Goal: Transaction & Acquisition: Obtain resource

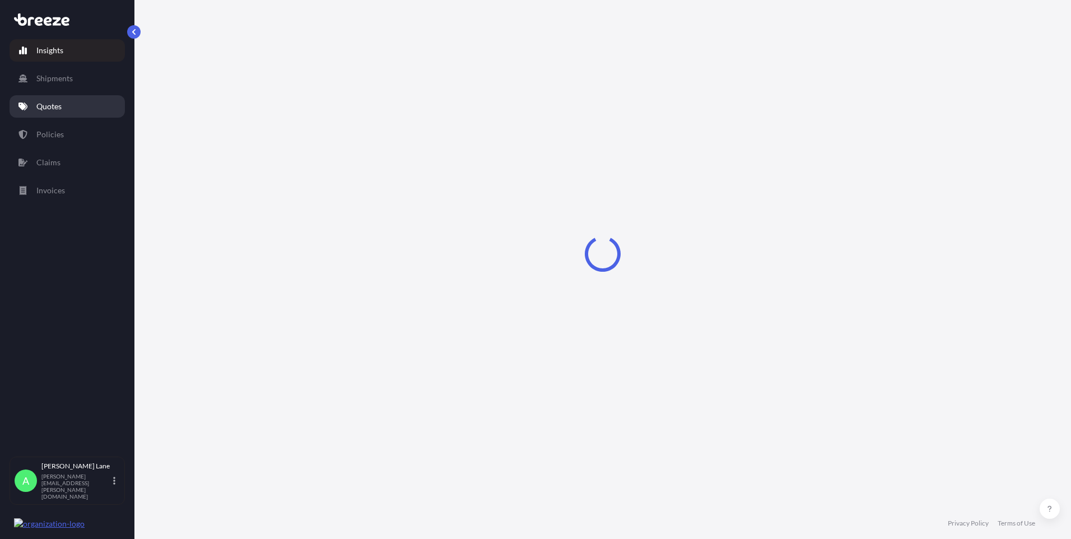
click at [69, 105] on link "Quotes" at bounding box center [67, 106] width 115 height 22
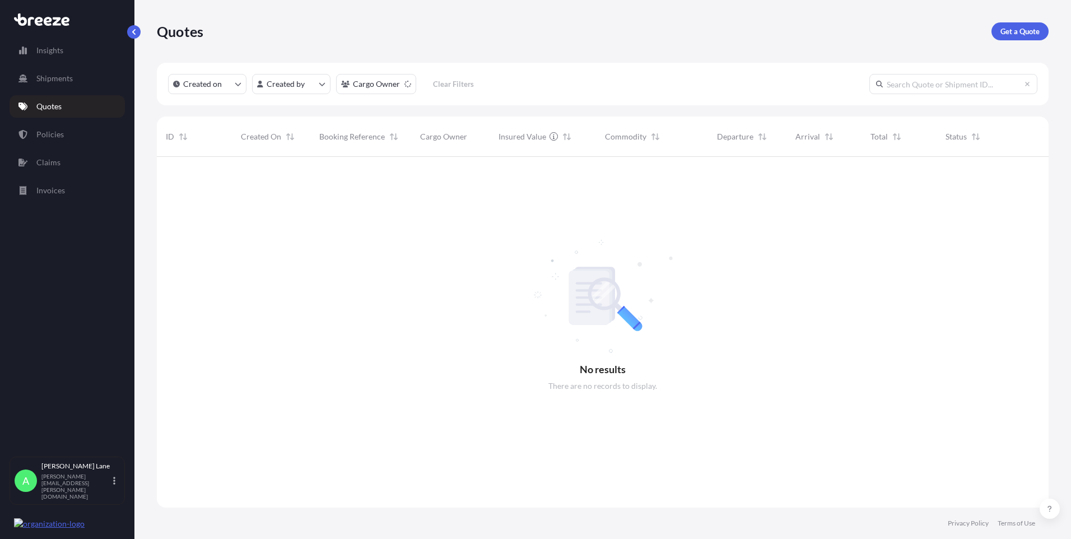
scroll to position [383, 883]
click at [1020, 32] on p "Get a Quote" at bounding box center [1019, 31] width 39 height 11
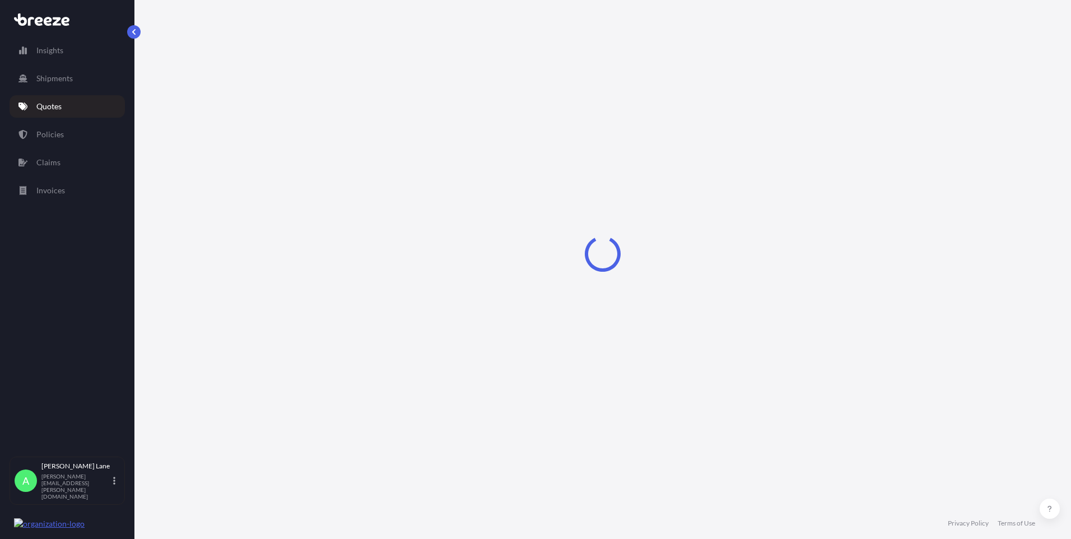
select select "Road"
select select "1"
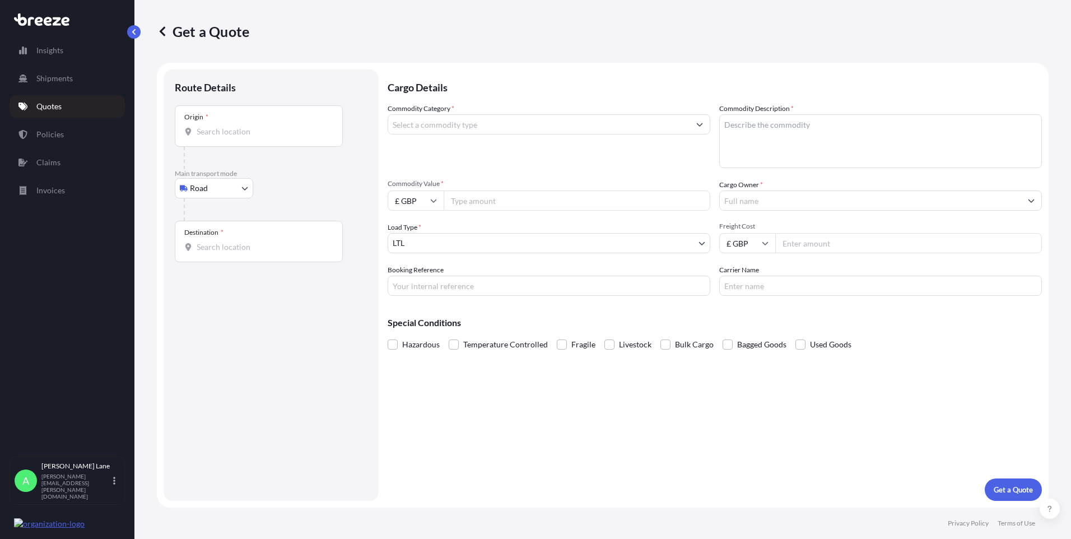
click at [207, 188] on body "Insights Shipments Quotes Policies Claims Invoices A [PERSON_NAME] [PERSON_NAME…" at bounding box center [535, 269] width 1071 height 539
click at [213, 240] on div "Air" at bounding box center [213, 237] width 69 height 20
select select "Air"
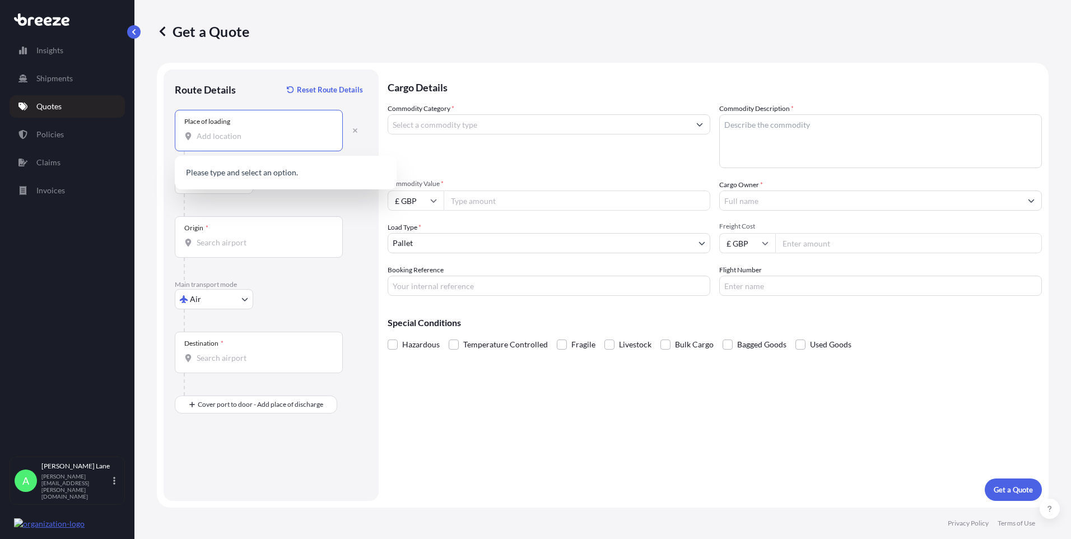
click at [257, 137] on input "Place of loading" at bounding box center [263, 136] width 132 height 11
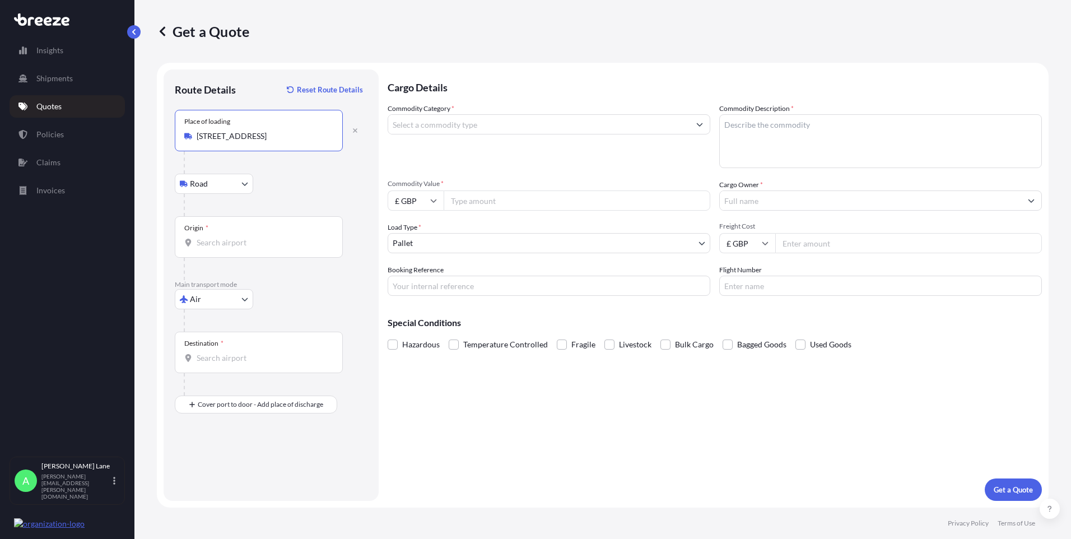
type input "[STREET_ADDRESS]"
click at [250, 242] on input "Origin *" at bounding box center [263, 242] width 132 height 11
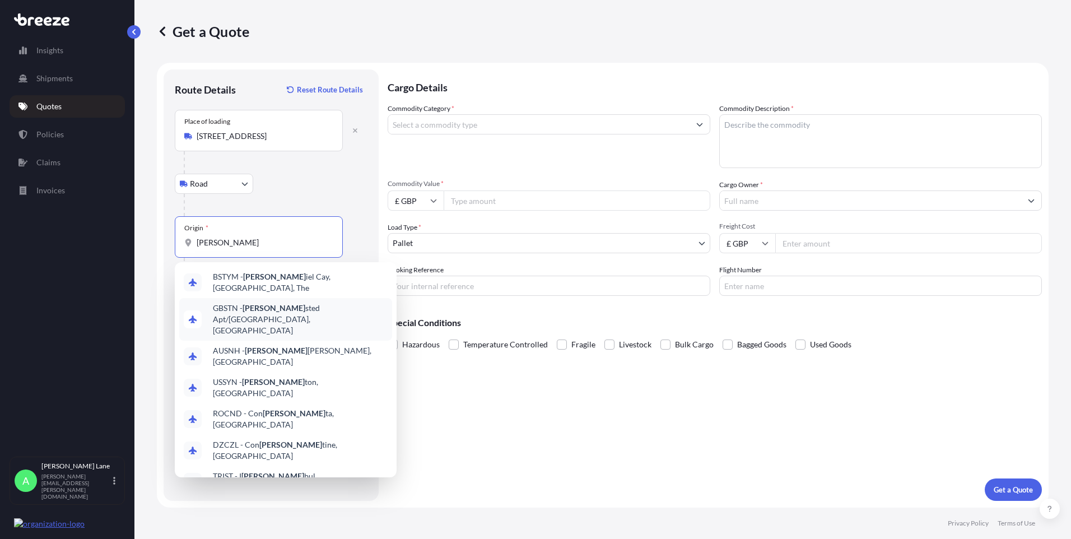
click at [260, 312] on span "GBSTN - [PERSON_NAME] Apt/[GEOGRAPHIC_DATA], [GEOGRAPHIC_DATA]" at bounding box center [300, 319] width 175 height 34
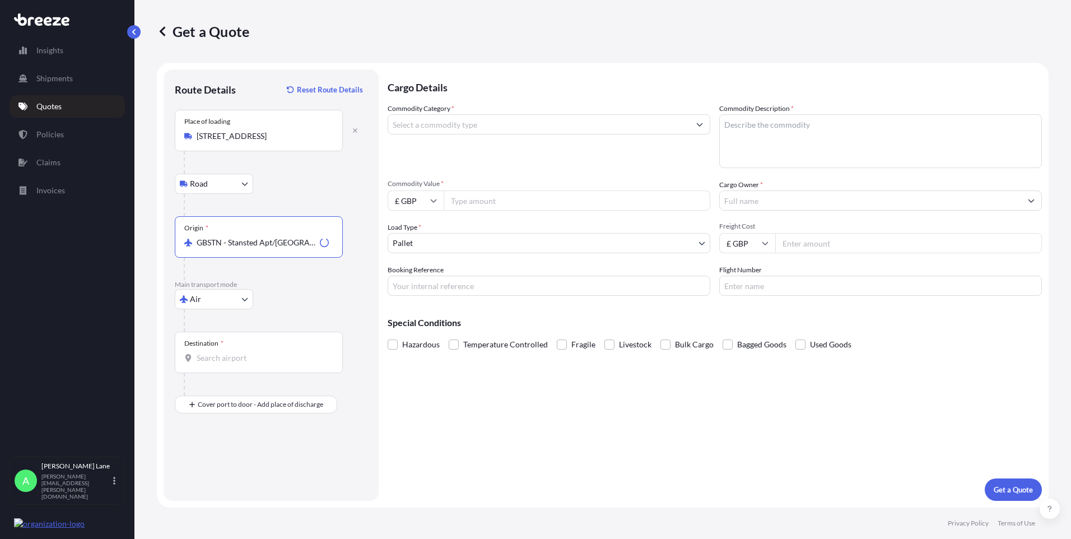
type input "GBSTN - Stansted Apt/[GEOGRAPHIC_DATA], [GEOGRAPHIC_DATA]"
click at [263, 358] on input "Destination *" at bounding box center [263, 357] width 132 height 11
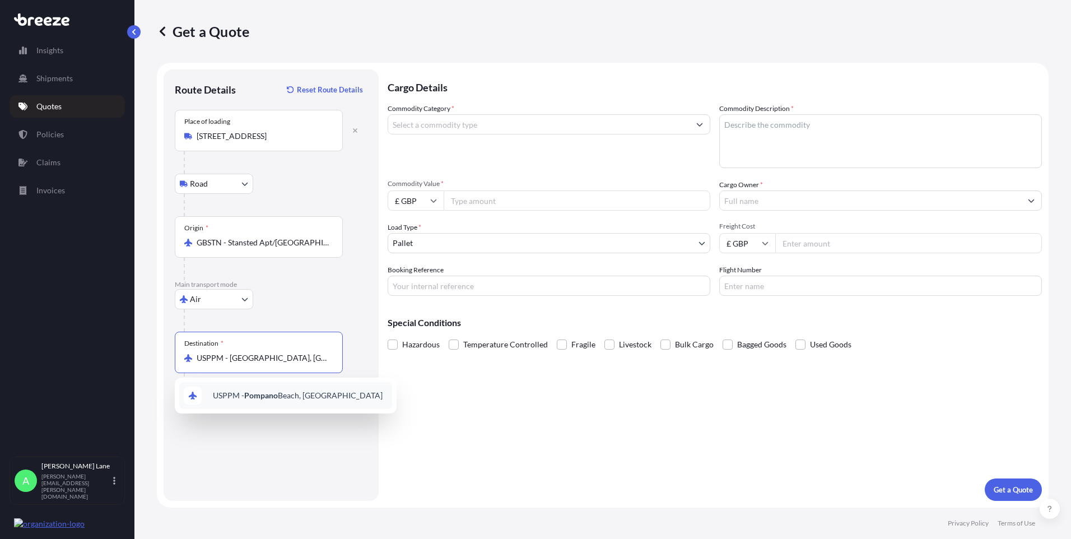
type input "USPPM - [GEOGRAPHIC_DATA], [GEOGRAPHIC_DATA]"
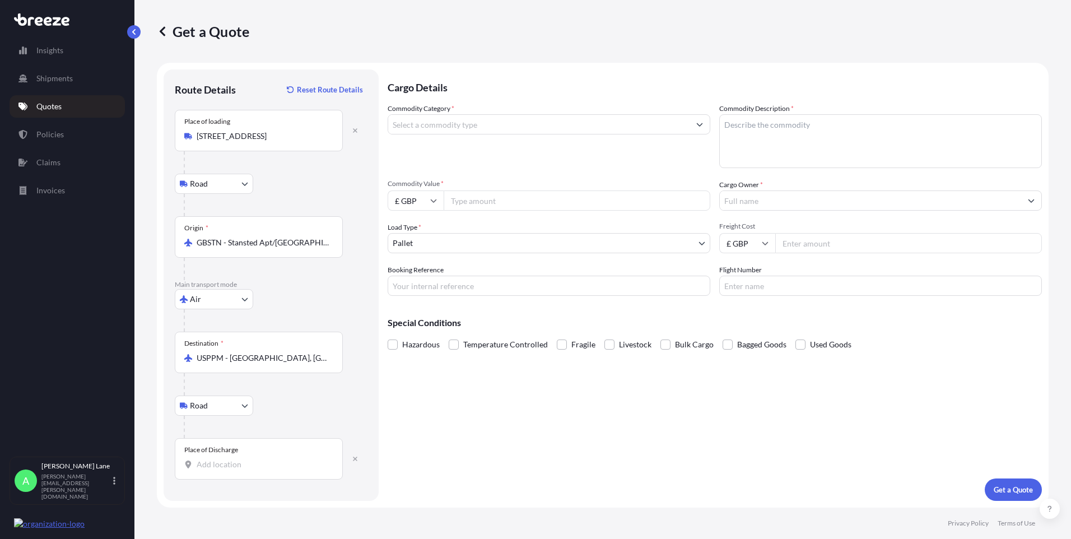
click at [250, 465] on input "Place of Discharge" at bounding box center [263, 464] width 132 height 11
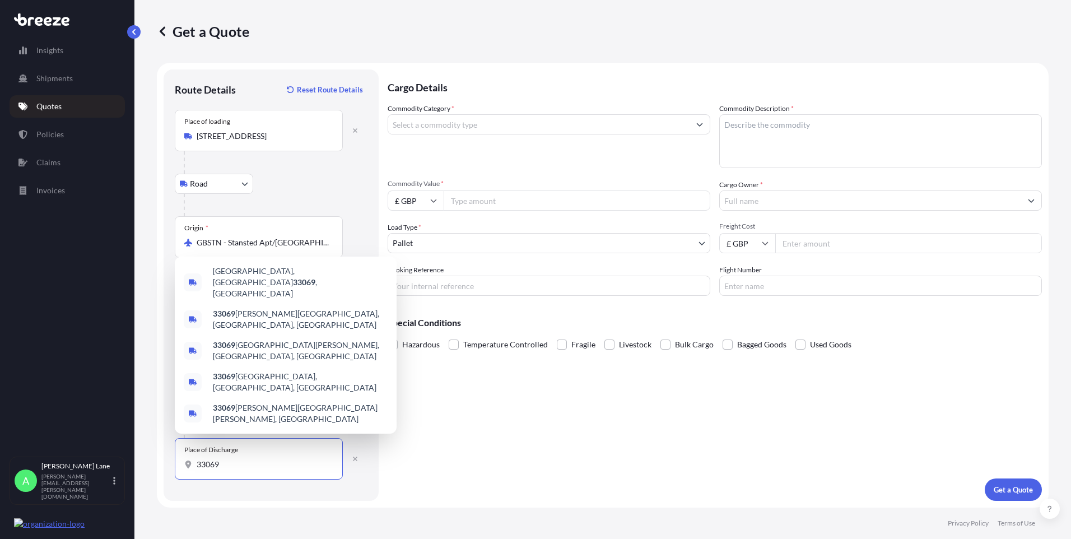
type input "33069"
click at [453, 129] on input "Commodity Category *" at bounding box center [538, 124] width 301 height 20
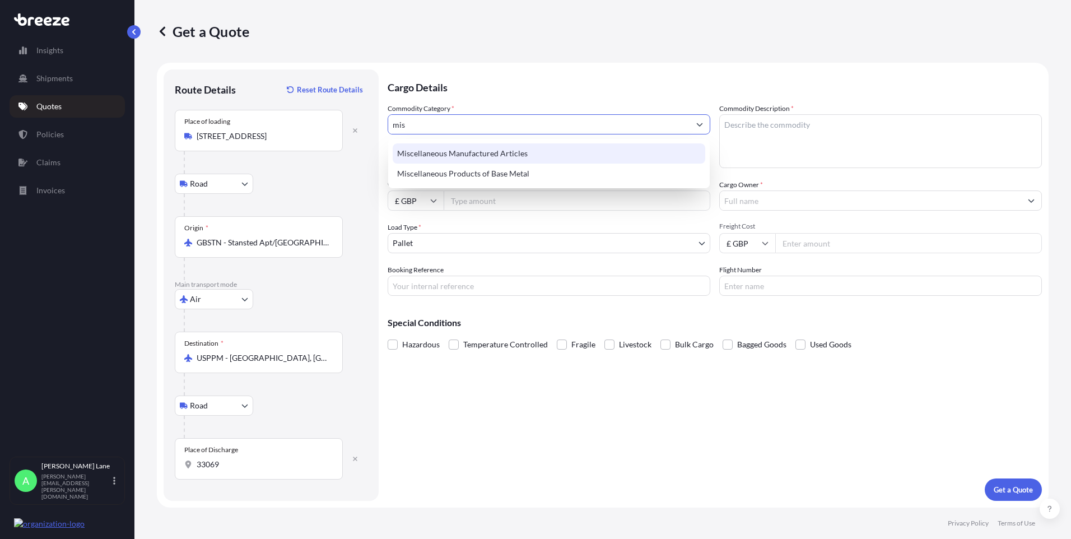
click at [458, 151] on div "Miscellaneous Manufactured Articles" at bounding box center [549, 153] width 313 height 20
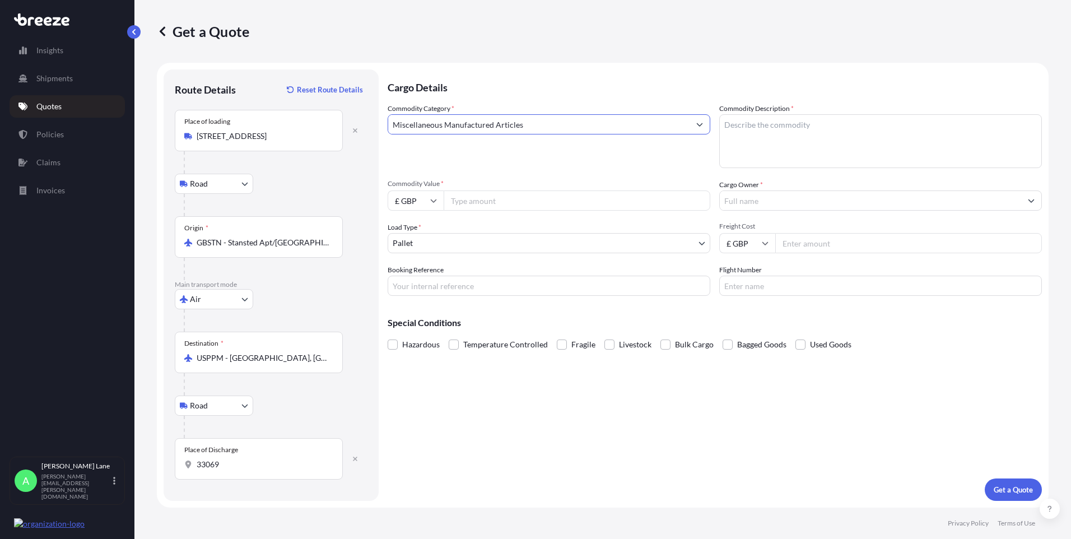
type input "Miscellaneous Manufactured Articles"
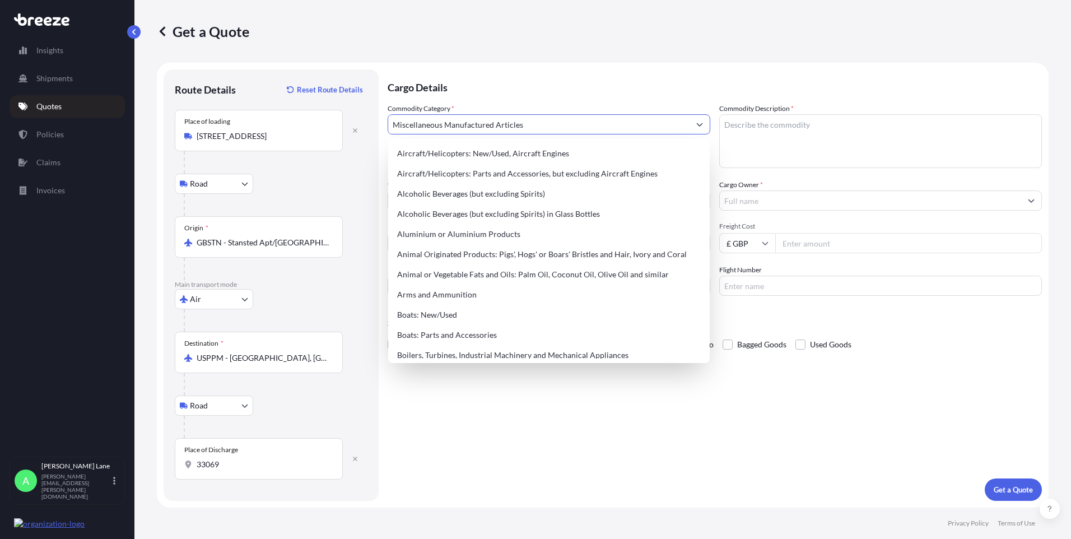
click at [446, 444] on div "Cargo Details Commodity Category * Miscellaneous Manufactured Articles Commodit…" at bounding box center [715, 284] width 654 height 431
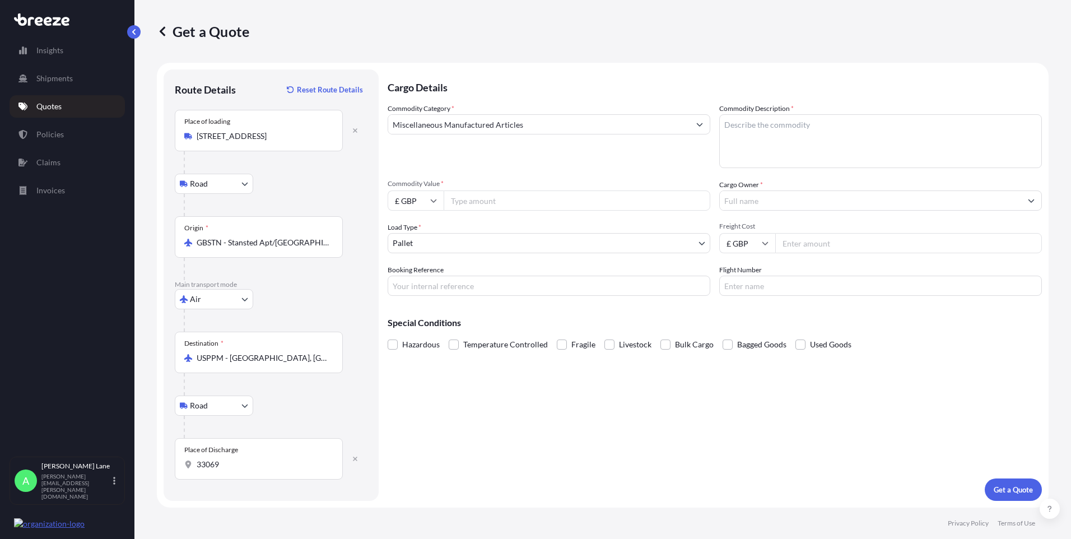
click at [473, 204] on input "Commodity Value *" at bounding box center [577, 200] width 267 height 20
type input "179.50"
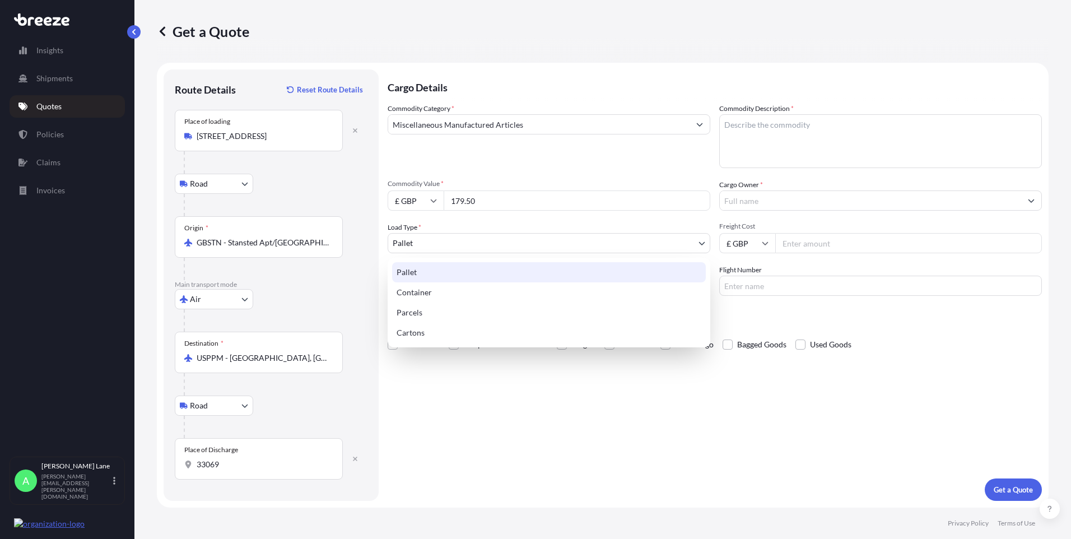
click at [431, 244] on body "140 options available. Insights Shipments Quotes Policies Claims Invoices A [PE…" at bounding box center [535, 269] width 1071 height 539
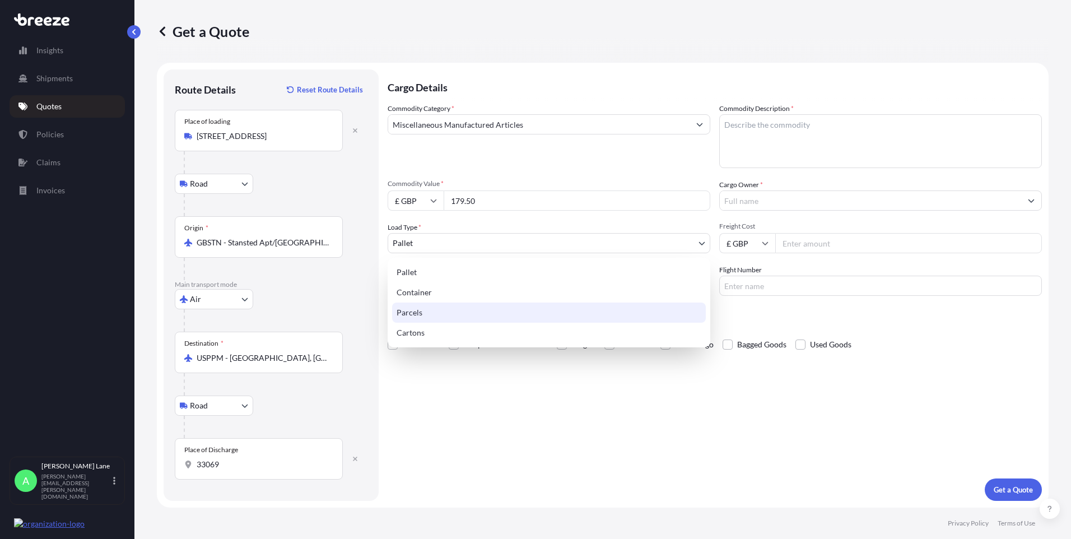
click at [434, 312] on div "Parcels" at bounding box center [549, 312] width 314 height 20
select select "3"
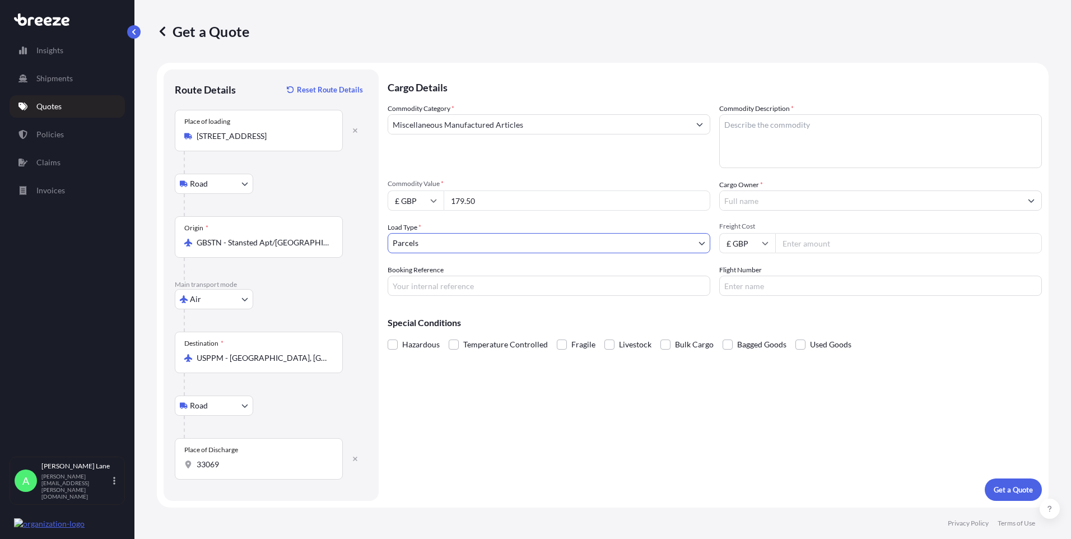
click at [473, 291] on input "Booking Reference" at bounding box center [549, 286] width 323 height 20
paste input "1900030"
type input "1900030"
click at [766, 139] on textarea "Commodity Description *" at bounding box center [880, 141] width 323 height 54
type textarea "g"
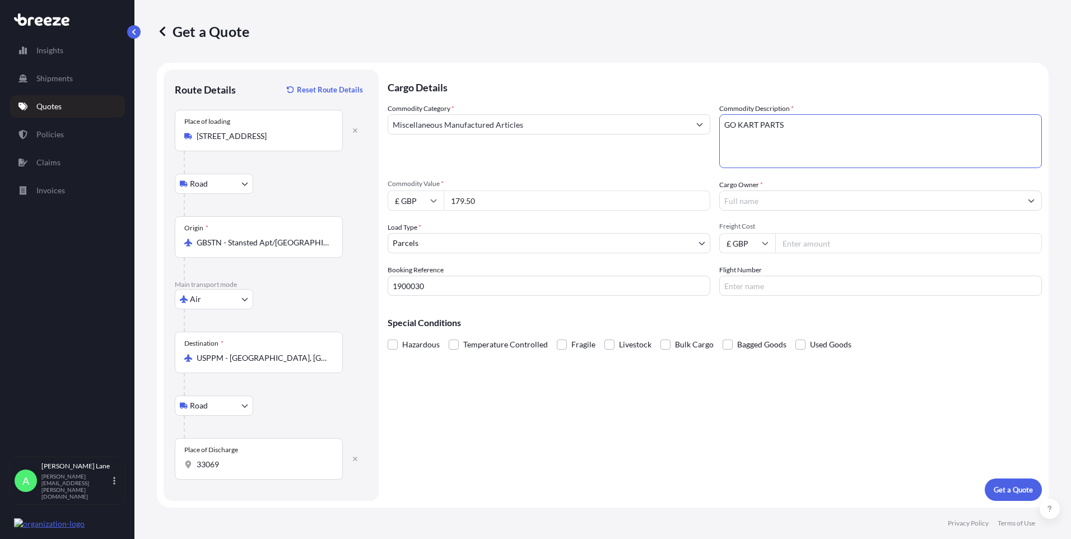
type textarea "GO KART PARTS"
click at [761, 200] on input "Cargo Owner *" at bounding box center [870, 200] width 301 height 20
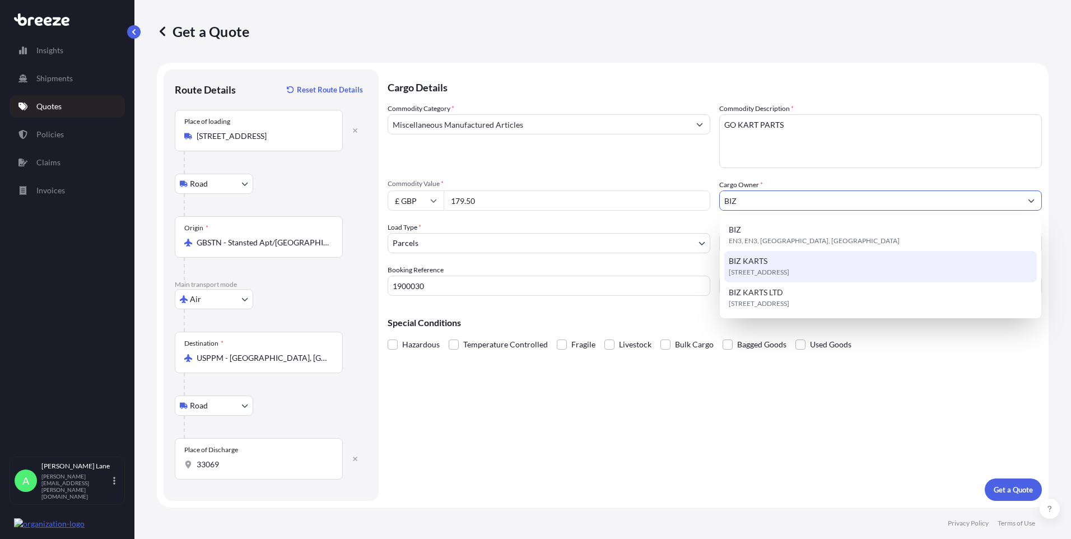
click at [771, 262] on div "[STREET_ADDRESS]" at bounding box center [880, 266] width 313 height 31
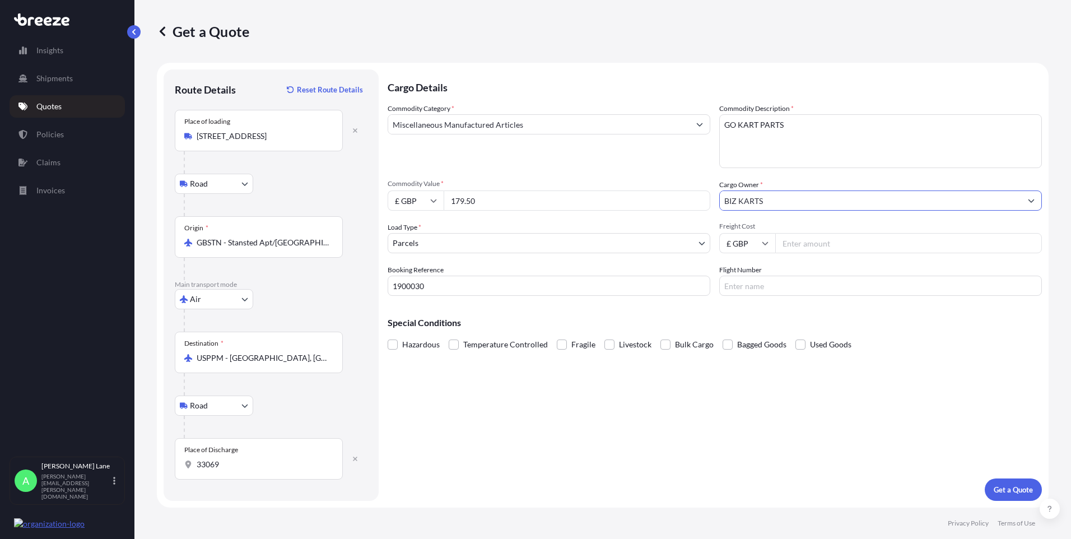
type input "BIZ KARTS"
drag, startPoint x: 803, startPoint y: 245, endPoint x: 420, endPoint y: 467, distance: 443.2
click at [803, 245] on input "Freight Cost" at bounding box center [908, 243] width 267 height 20
type input "69.45"
click at [741, 291] on input "Flight Number" at bounding box center [880, 286] width 323 height 20
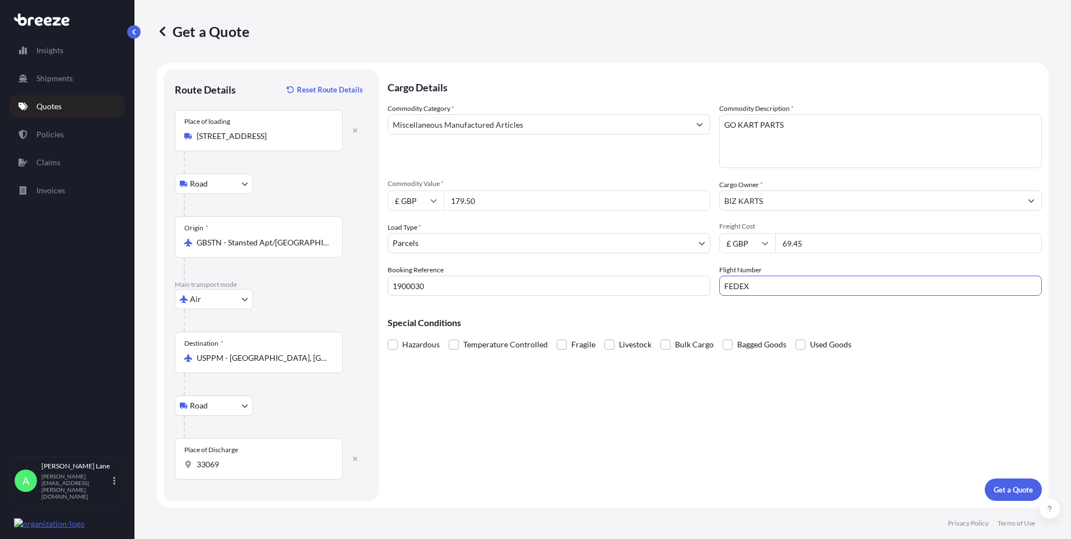
type input "FEDEX"
click at [654, 388] on div "Cargo Details Commodity Category * Miscellaneous Manufactured Articles Commodit…" at bounding box center [715, 284] width 654 height 431
click at [1000, 489] on p "Get a Quote" at bounding box center [1013, 489] width 39 height 11
click at [285, 470] on div "Place of Discharge 33069" at bounding box center [259, 458] width 168 height 41
click at [285, 470] on input "33069" at bounding box center [263, 464] width 132 height 11
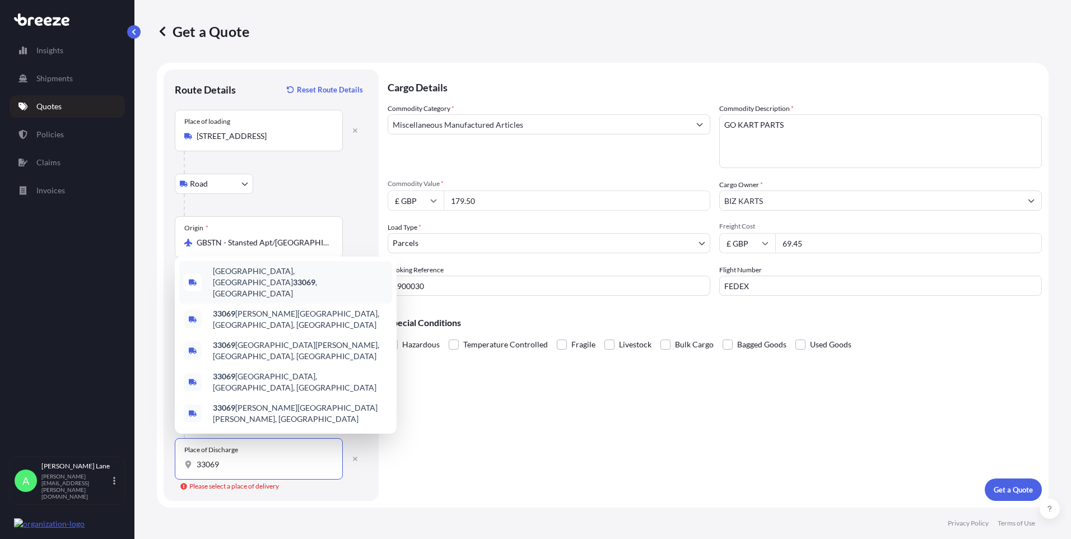
type input "[GEOGRAPHIC_DATA], [GEOGRAPHIC_DATA]"
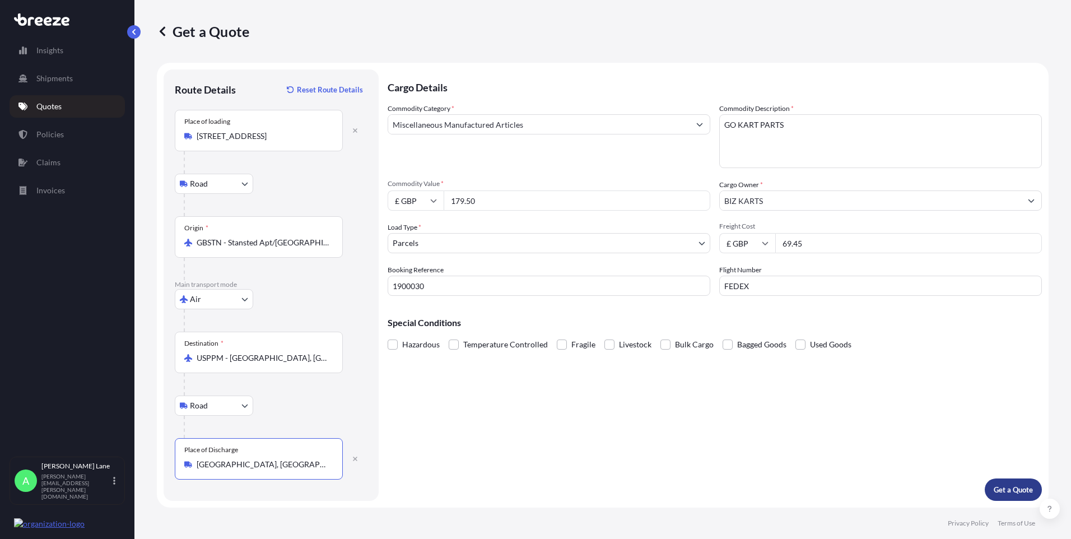
click at [1005, 488] on p "Get a Quote" at bounding box center [1013, 489] width 39 height 11
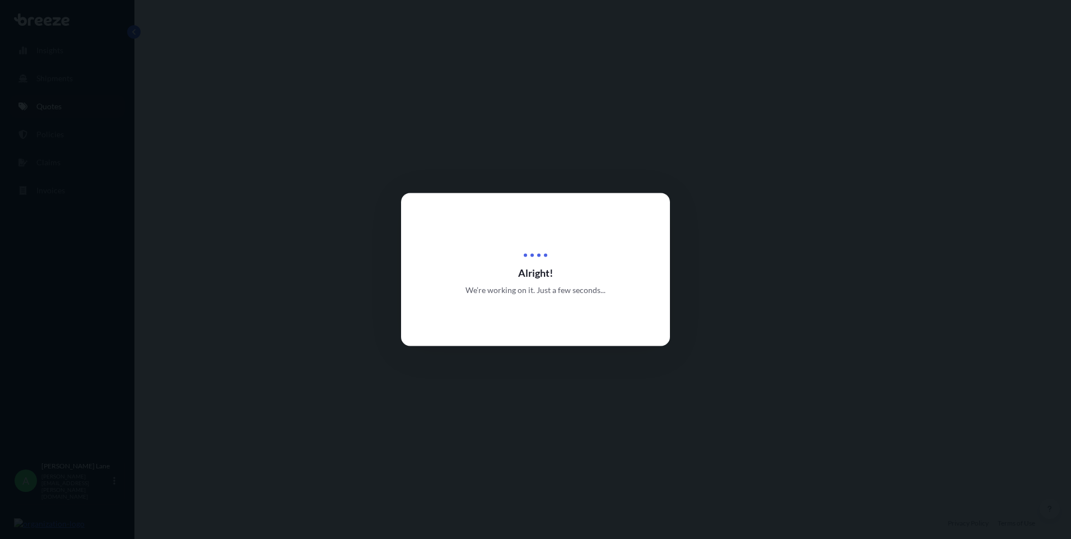
select select "Road"
select select "Air"
select select "Road"
select select "3"
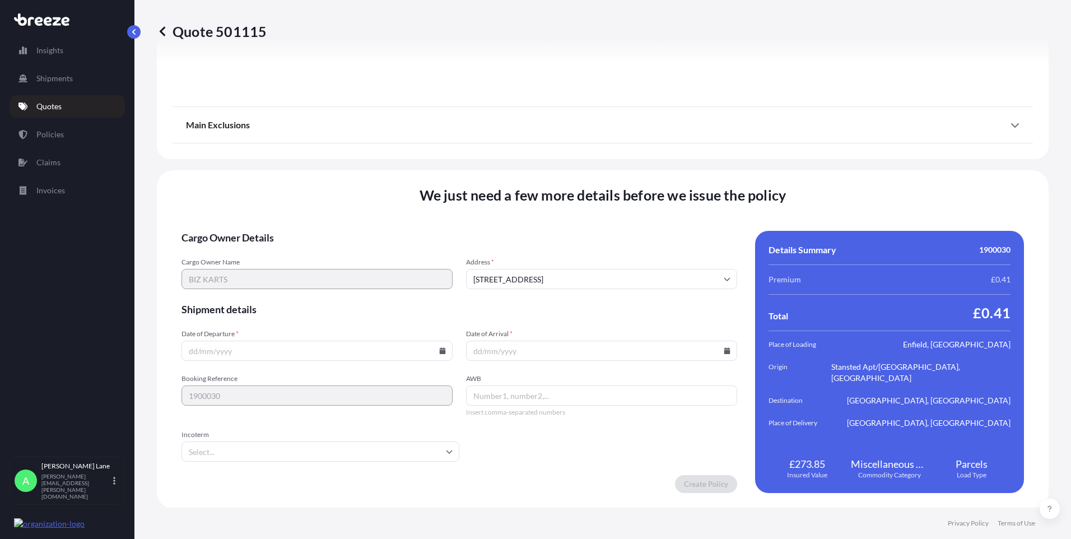
scroll to position [1461, 0]
click at [440, 348] on icon at bounding box center [443, 349] width 6 height 7
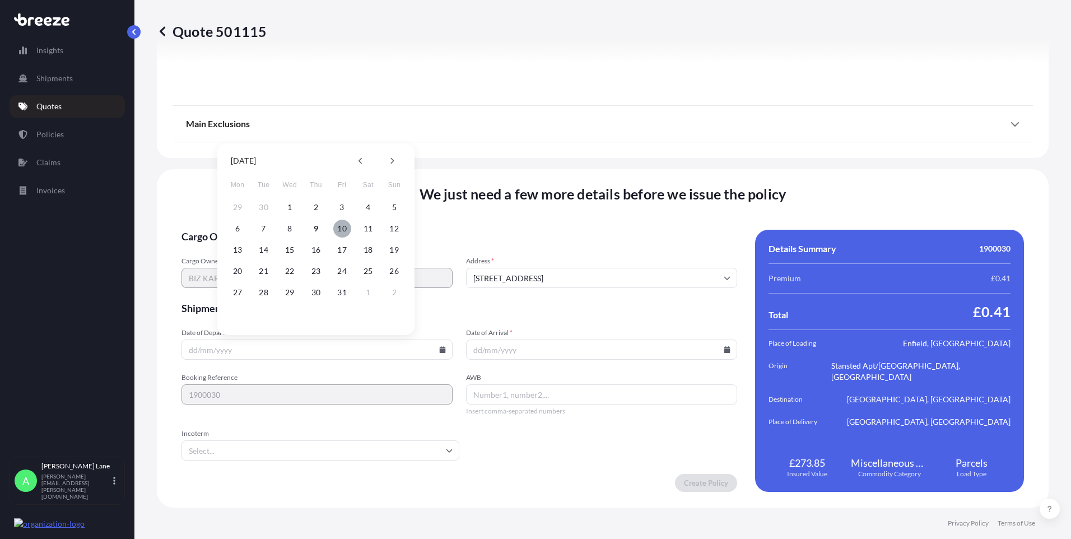
click at [339, 227] on button "10" at bounding box center [342, 229] width 18 height 18
click at [441, 349] on icon at bounding box center [443, 349] width 6 height 7
click at [319, 228] on button "9" at bounding box center [316, 229] width 18 height 18
type input "[DATE]"
drag, startPoint x: 312, startPoint y: 453, endPoint x: 309, endPoint y: 439, distance: 14.8
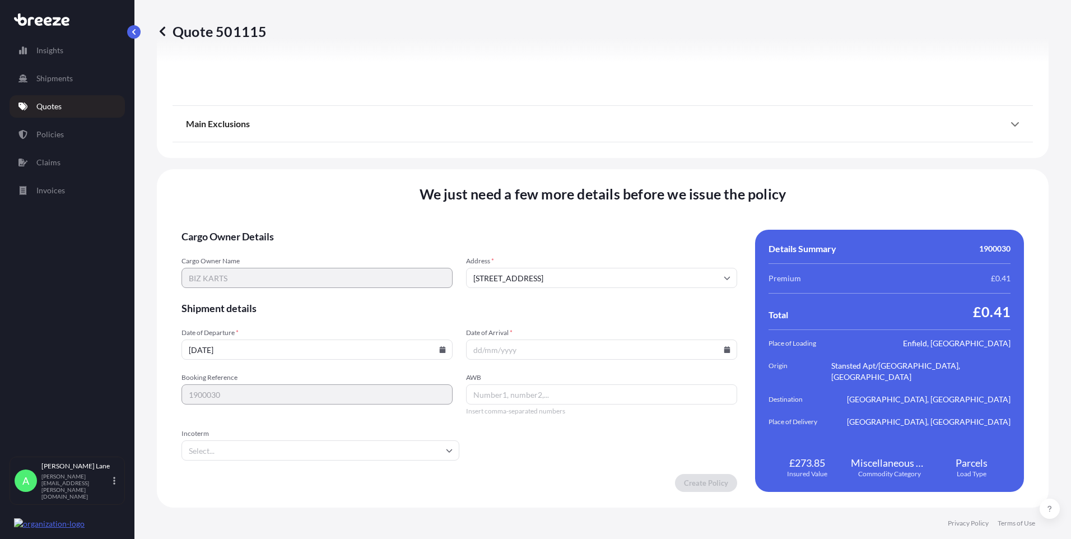
click at [311, 453] on input "Incoterm" at bounding box center [320, 450] width 278 height 20
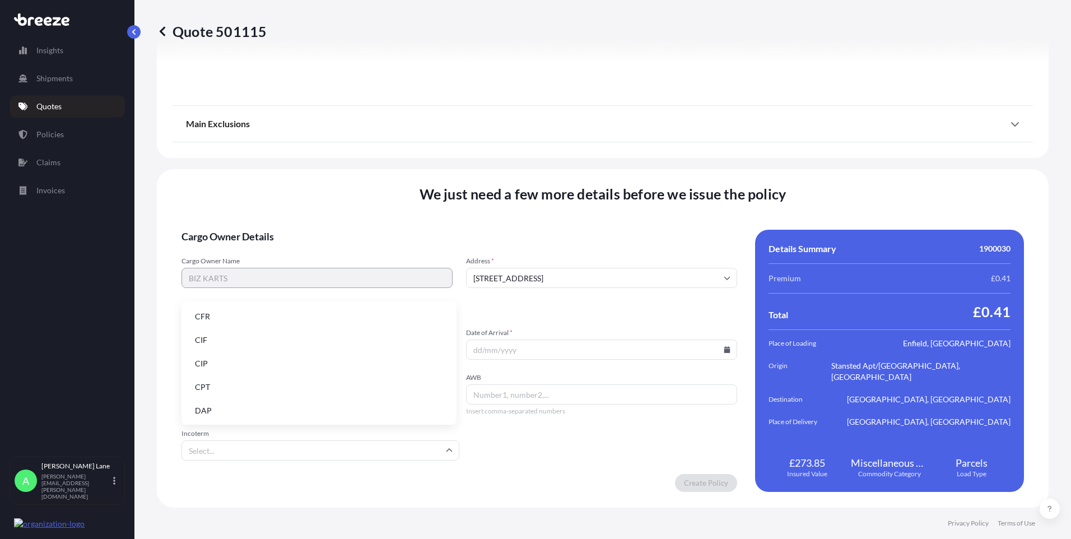
click at [304, 411] on li "DAP" at bounding box center [319, 410] width 266 height 21
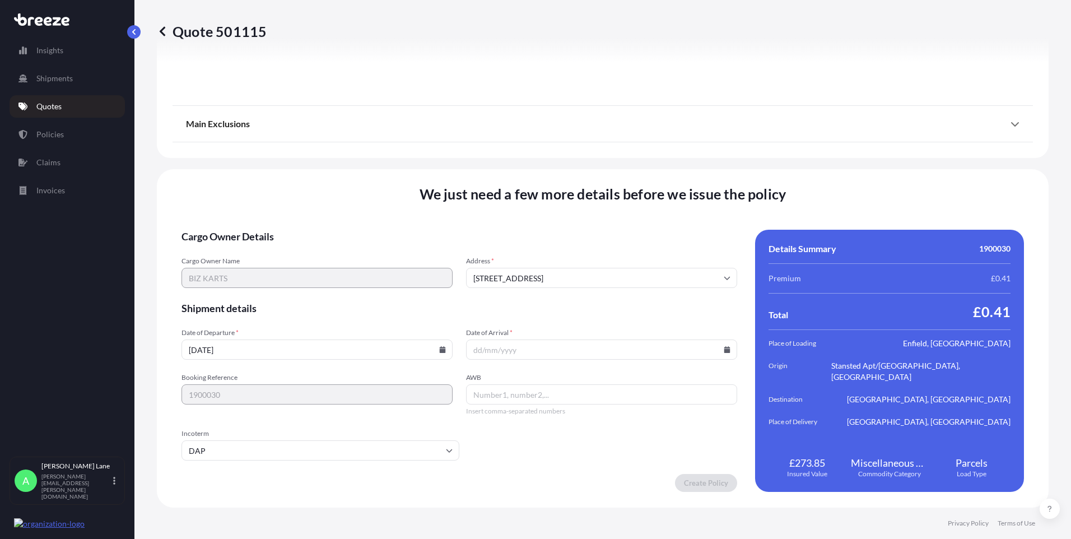
click at [724, 348] on icon at bounding box center [727, 349] width 7 height 7
drag, startPoint x: 625, startPoint y: 227, endPoint x: 522, endPoint y: 389, distance: 191.1
click at [623, 227] on button "10" at bounding box center [624, 229] width 18 height 18
type input "[DATE]"
paste input "394082788065"
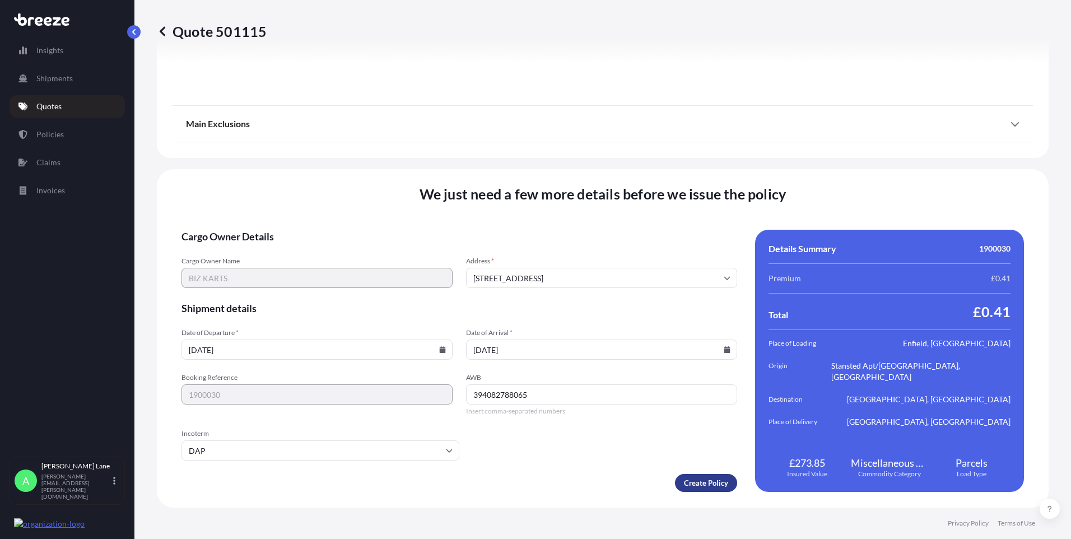
type input "394082788065"
